Goal: Information Seeking & Learning: Check status

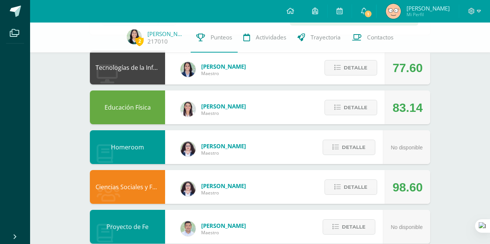
scroll to position [323, 0]
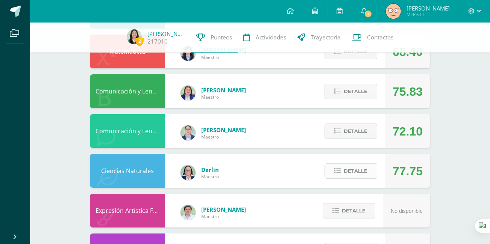
click at [363, 164] on span "Detalle" at bounding box center [356, 171] width 24 height 14
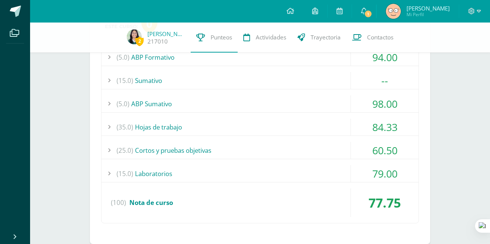
scroll to position [507, 0]
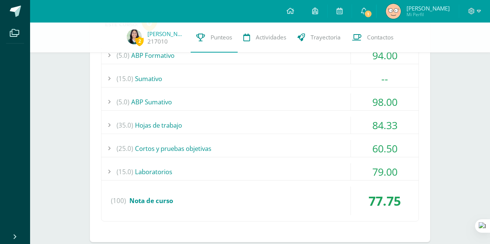
click at [173, 152] on div "(25.0) Cortos y pruebas objetivas" at bounding box center [260, 148] width 317 height 17
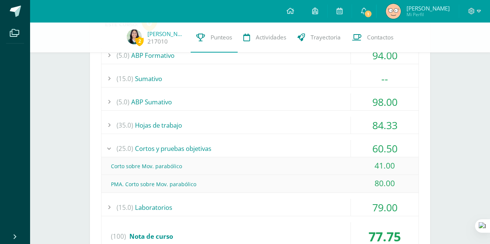
click at [190, 150] on div "(25.0) Cortos y pruebas objetivas" at bounding box center [260, 148] width 317 height 17
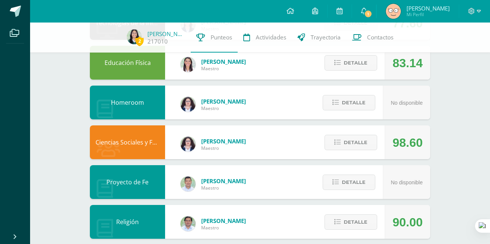
scroll to position [112, 0]
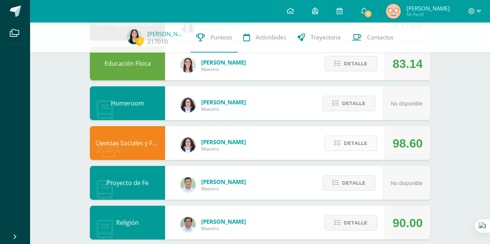
click at [357, 147] on span "Detalle" at bounding box center [356, 144] width 24 height 14
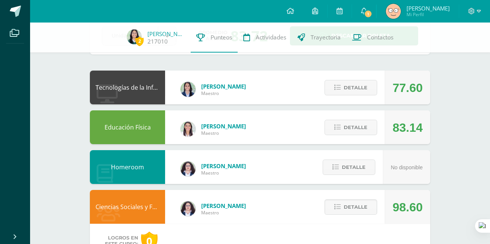
scroll to position [47, 0]
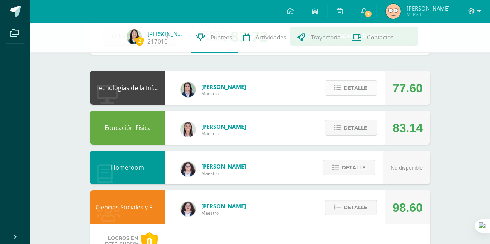
click at [344, 88] on button "Detalle" at bounding box center [351, 87] width 53 height 15
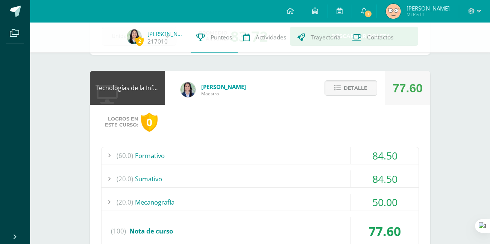
click at [161, 204] on div "(20.0) Mecanografía" at bounding box center [260, 202] width 317 height 17
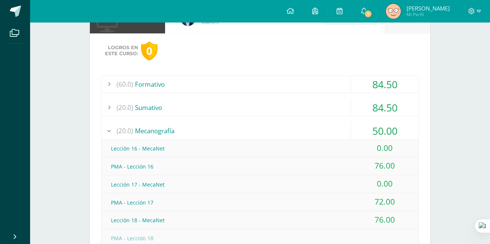
scroll to position [0, 0]
